Goal: Navigation & Orientation: Find specific page/section

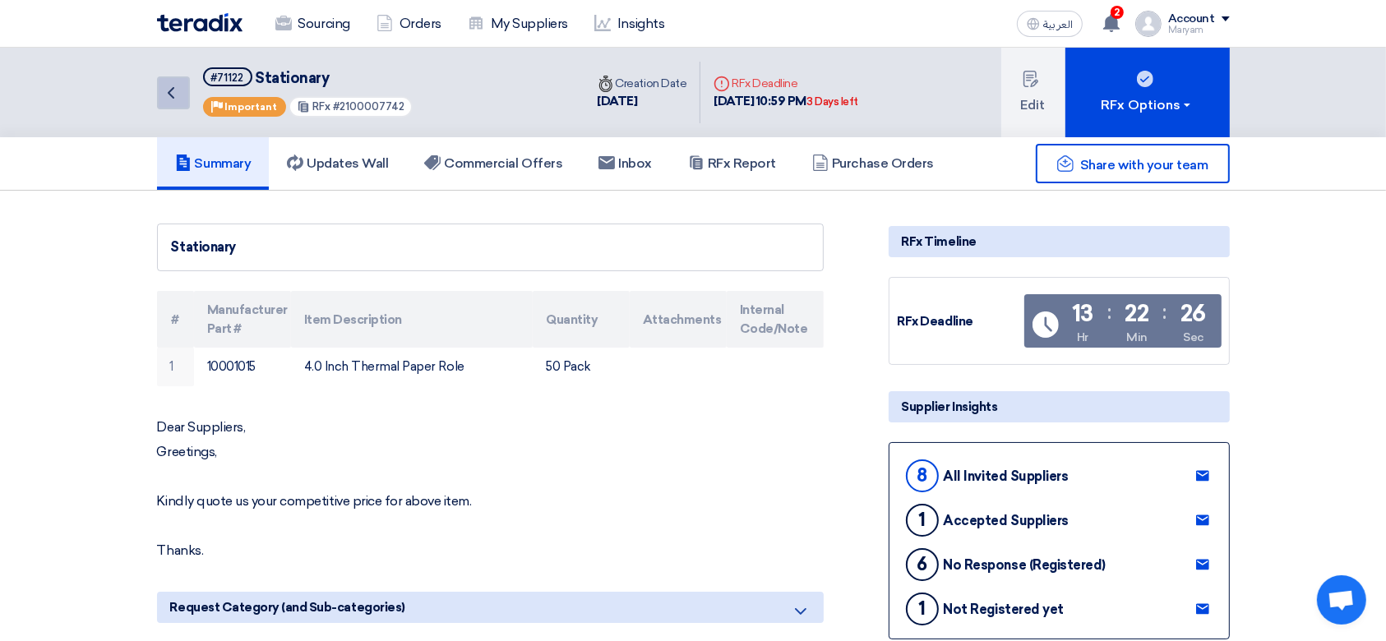
click at [178, 83] on icon "Back" at bounding box center [171, 93] width 20 height 20
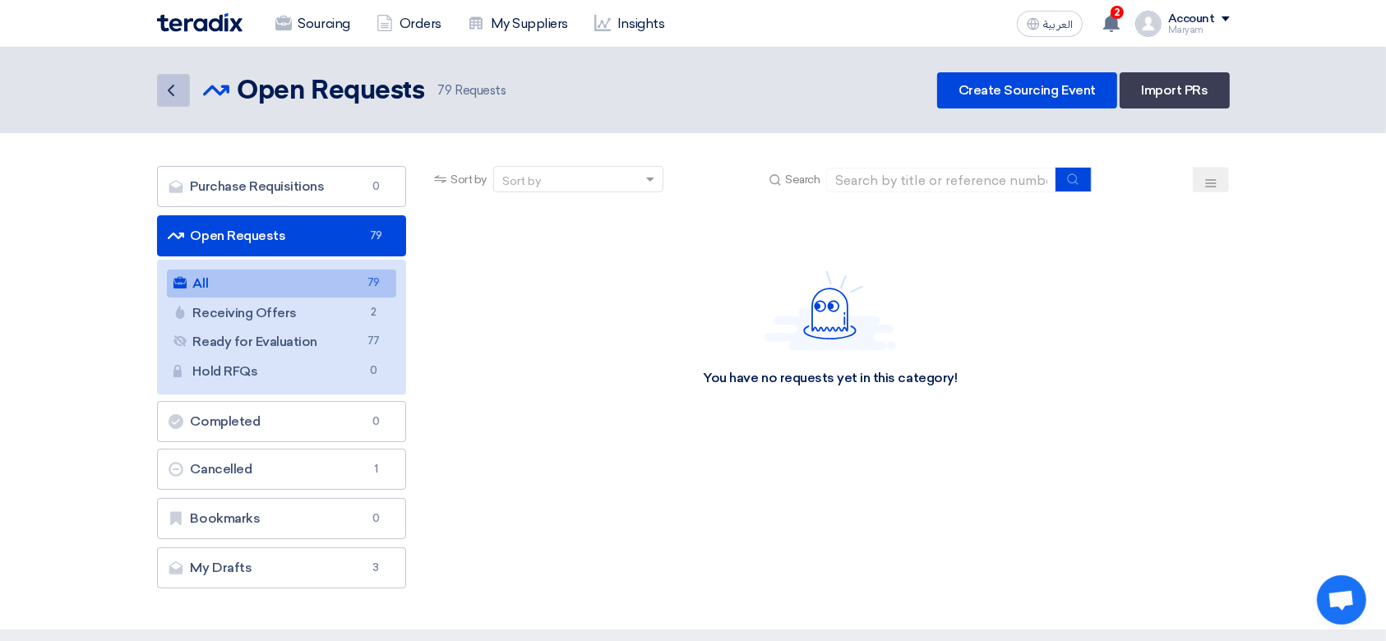
click at [178, 82] on icon "Back" at bounding box center [171, 91] width 20 height 20
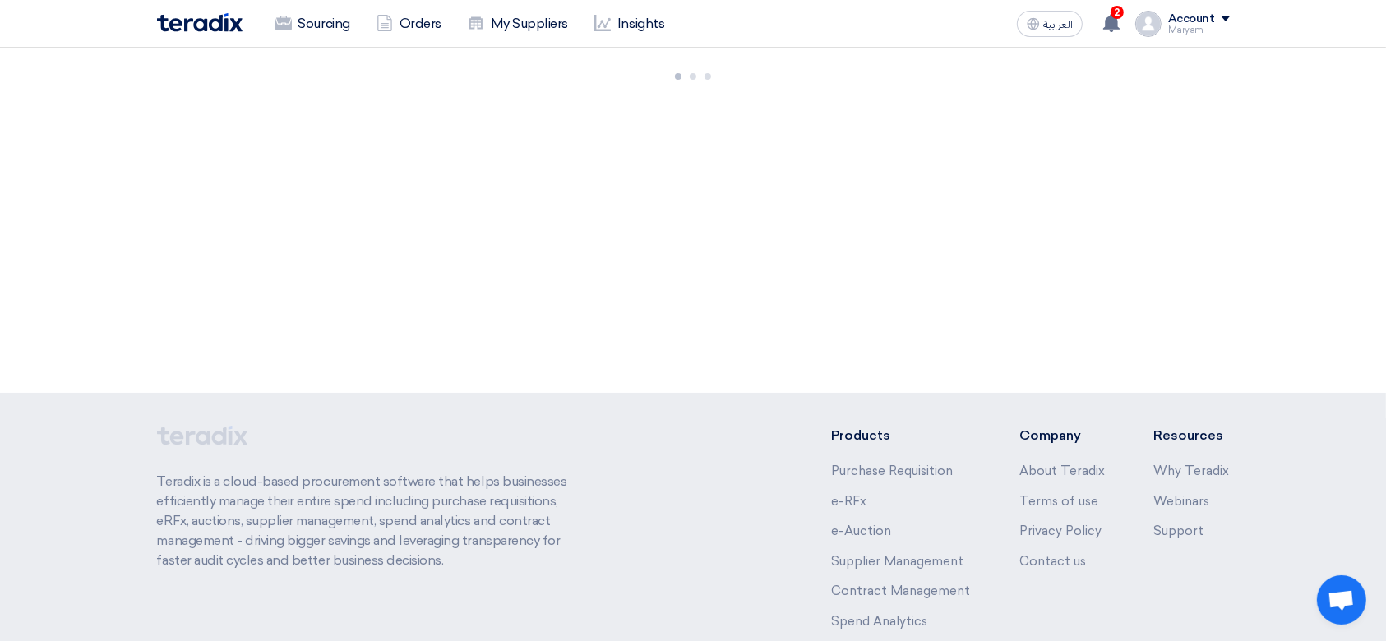
click at [196, 19] on img at bounding box center [199, 22] width 85 height 19
